Goal: Find contact information: Find contact information

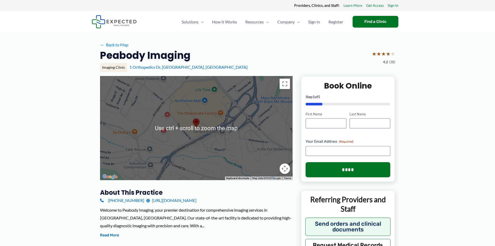
scroll to position [52, 0]
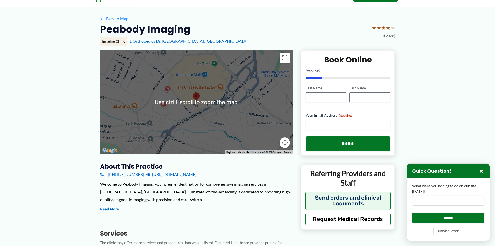
scroll to position [130, 0]
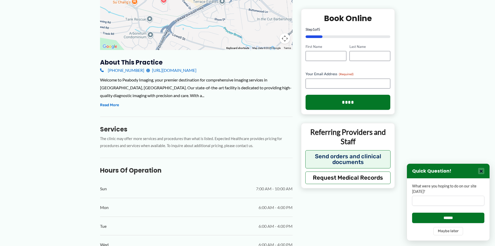
click at [482, 173] on button "×" at bounding box center [481, 171] width 6 height 6
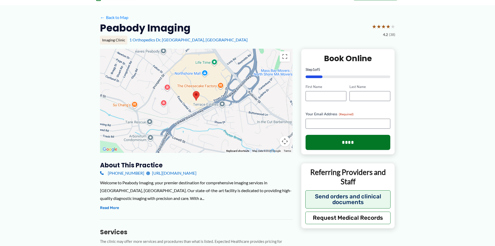
scroll to position [0, 0]
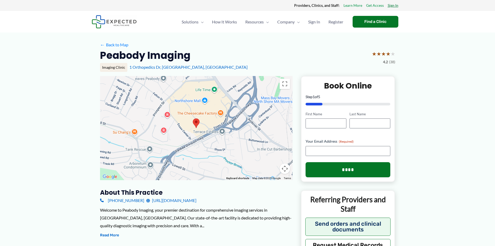
click at [393, 4] on link "Sign In" at bounding box center [393, 5] width 11 height 7
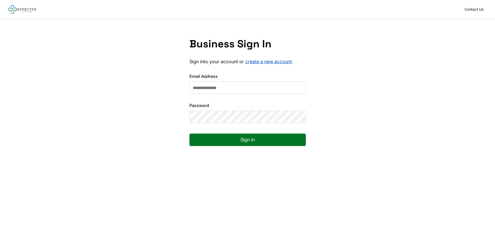
click at [223, 85] on input "Email Address" at bounding box center [248, 87] width 116 height 12
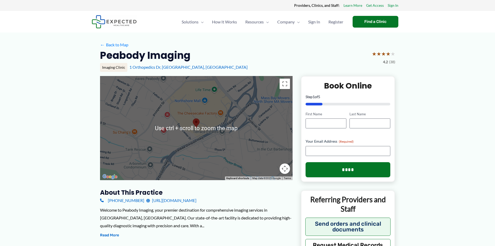
scroll to position [130, 0]
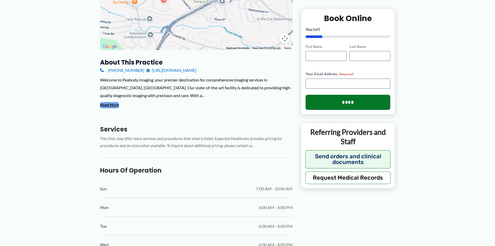
click at [115, 104] on button "Read More" at bounding box center [109, 105] width 19 height 6
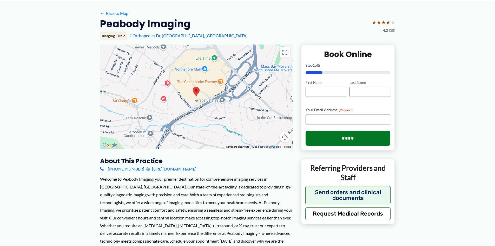
scroll to position [0, 0]
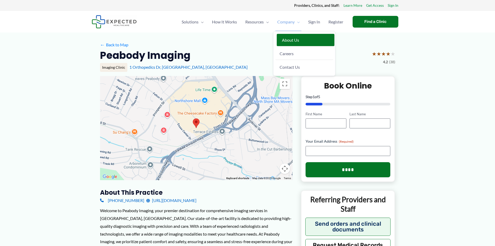
click at [289, 38] on span "About Us" at bounding box center [290, 39] width 17 height 5
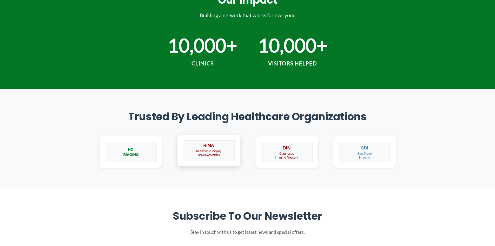
scroll to position [312, 0]
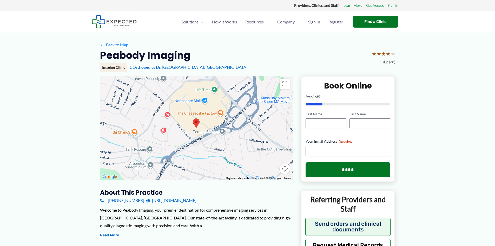
click at [196, 201] on link "[URL][DOMAIN_NAME]" at bounding box center [171, 200] width 50 height 8
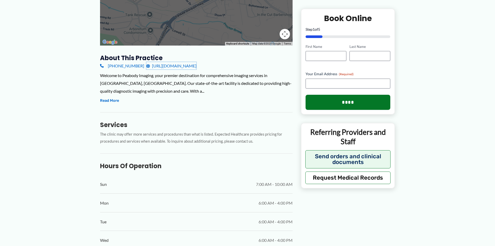
scroll to position [208, 0]
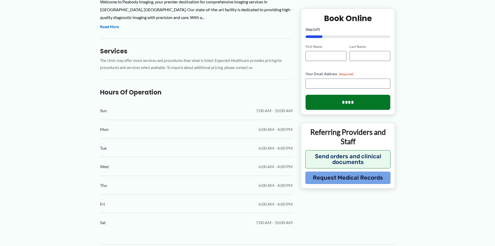
click at [357, 179] on button "Request Medical Records" at bounding box center [348, 177] width 86 height 12
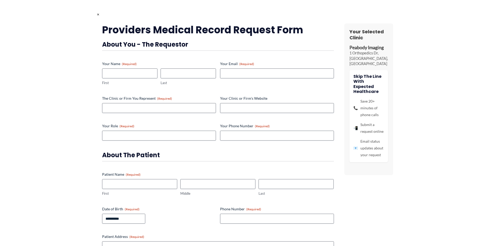
scroll to position [0, 0]
